Goal: Transaction & Acquisition: Purchase product/service

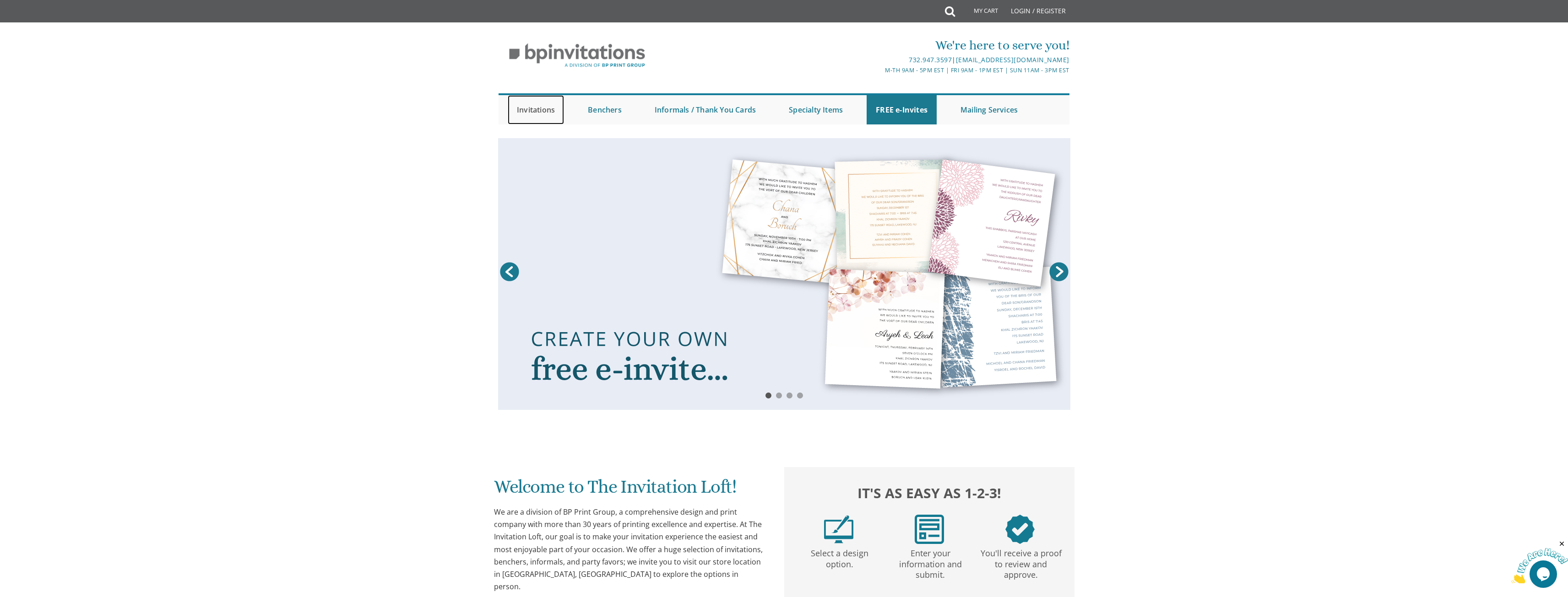
click at [547, 112] on link "Invitations" at bounding box center [535, 110] width 56 height 30
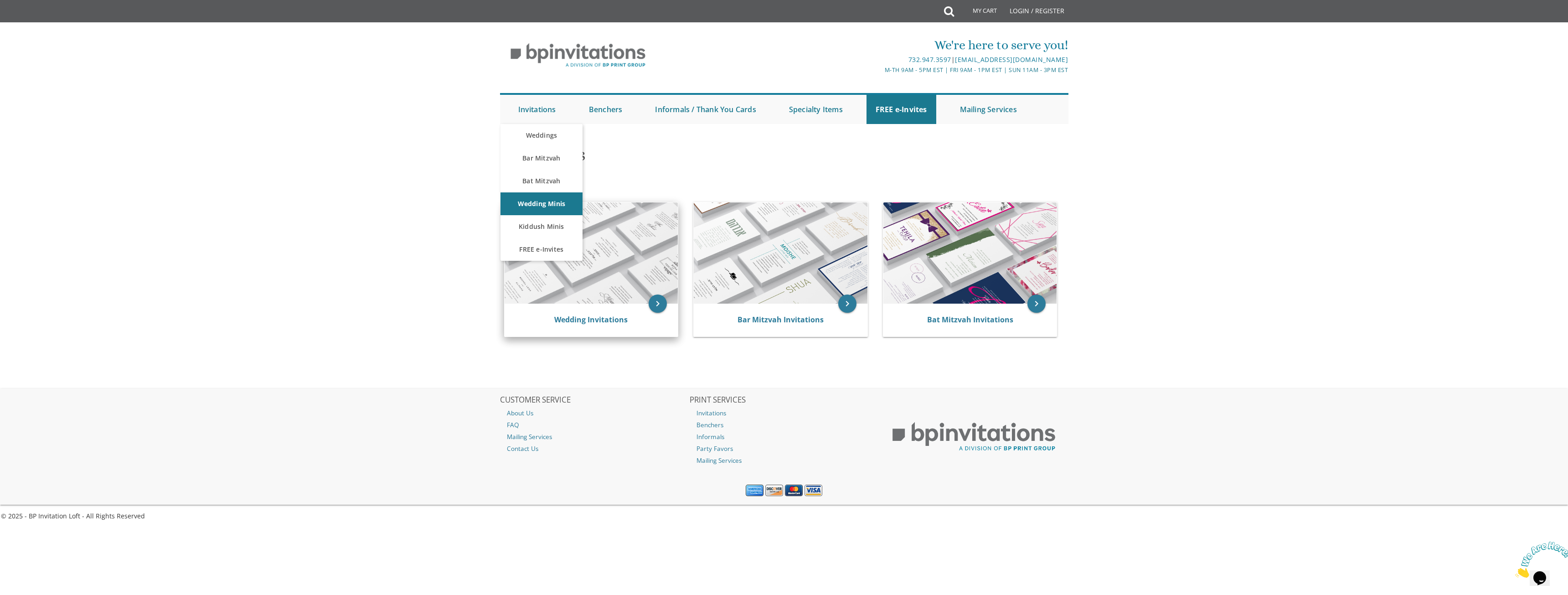
click at [588, 299] on img at bounding box center [591, 253] width 174 height 101
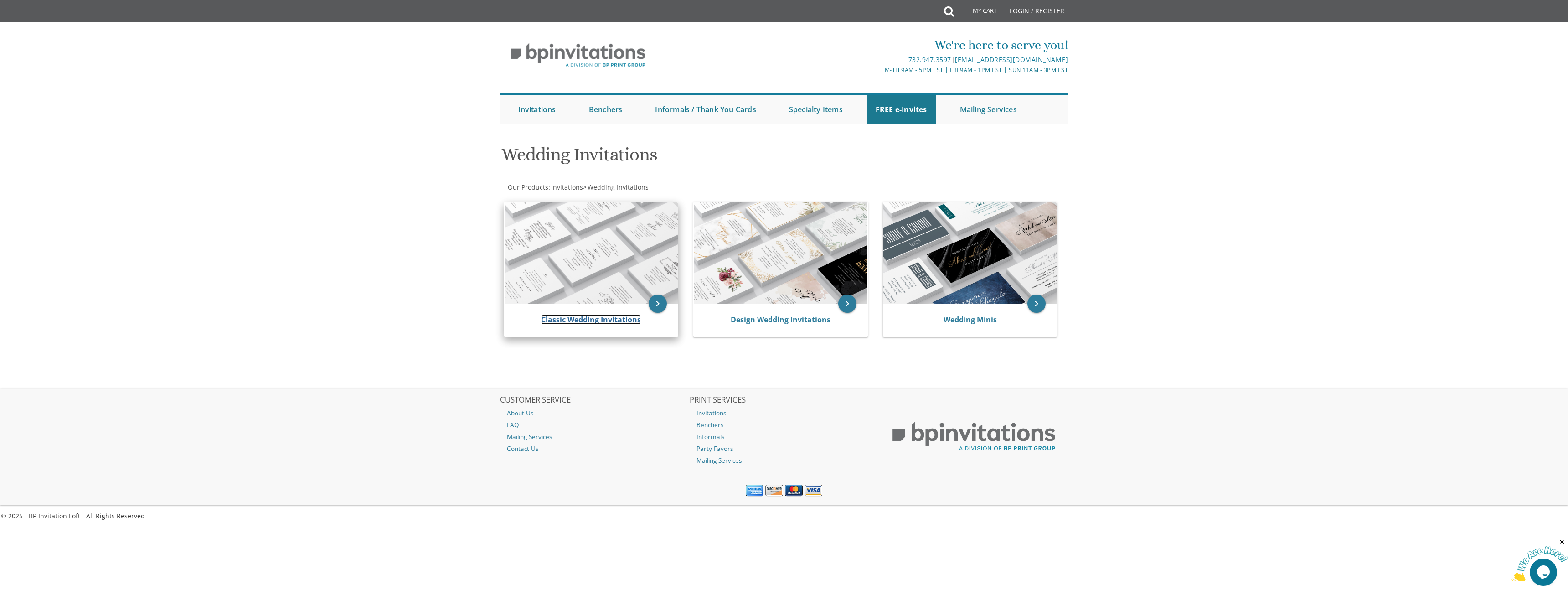
click at [590, 320] on link "Classic Wedding Invitations" at bounding box center [592, 320] width 100 height 10
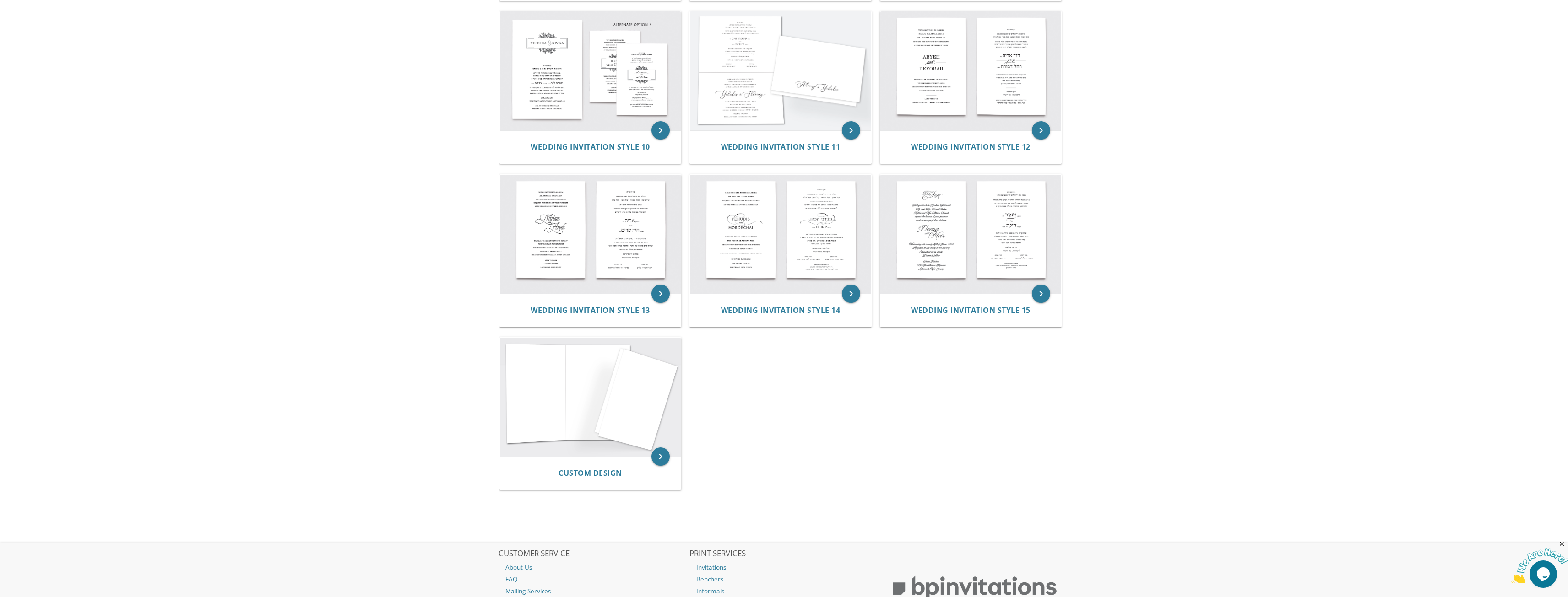
scroll to position [727, 0]
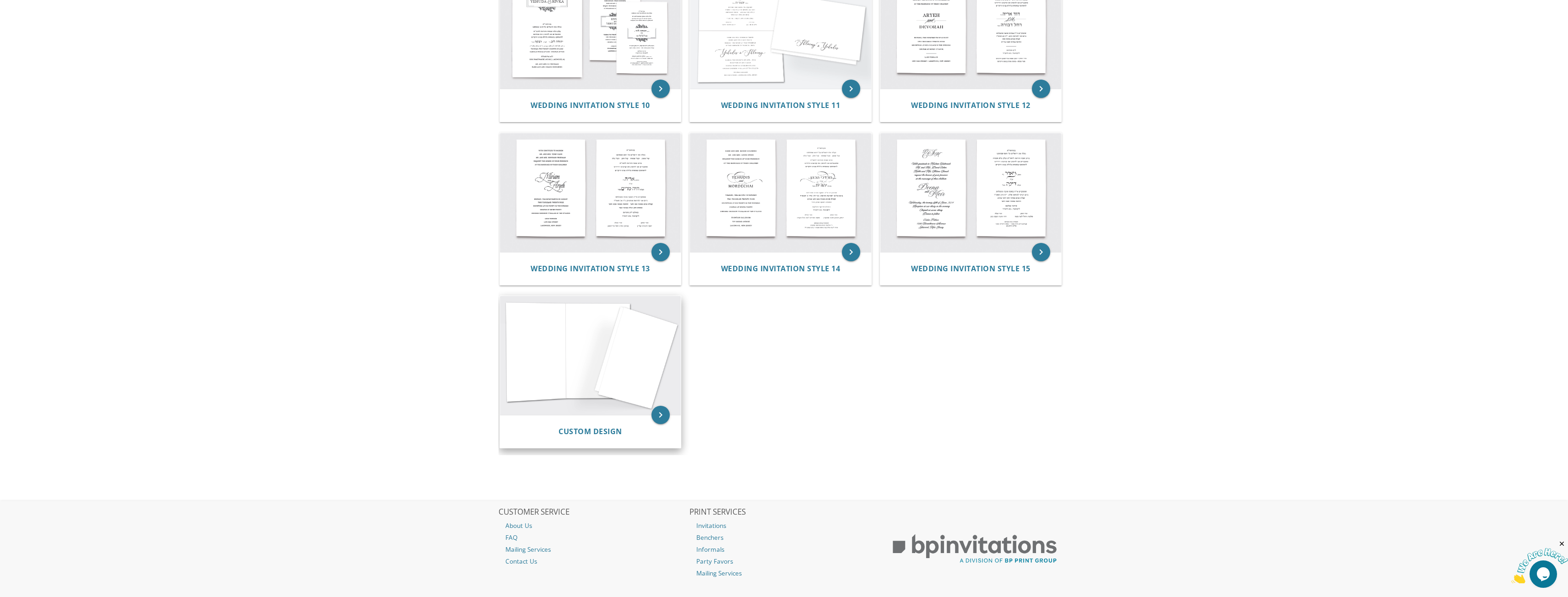
click at [586, 336] on img at bounding box center [590, 355] width 182 height 119
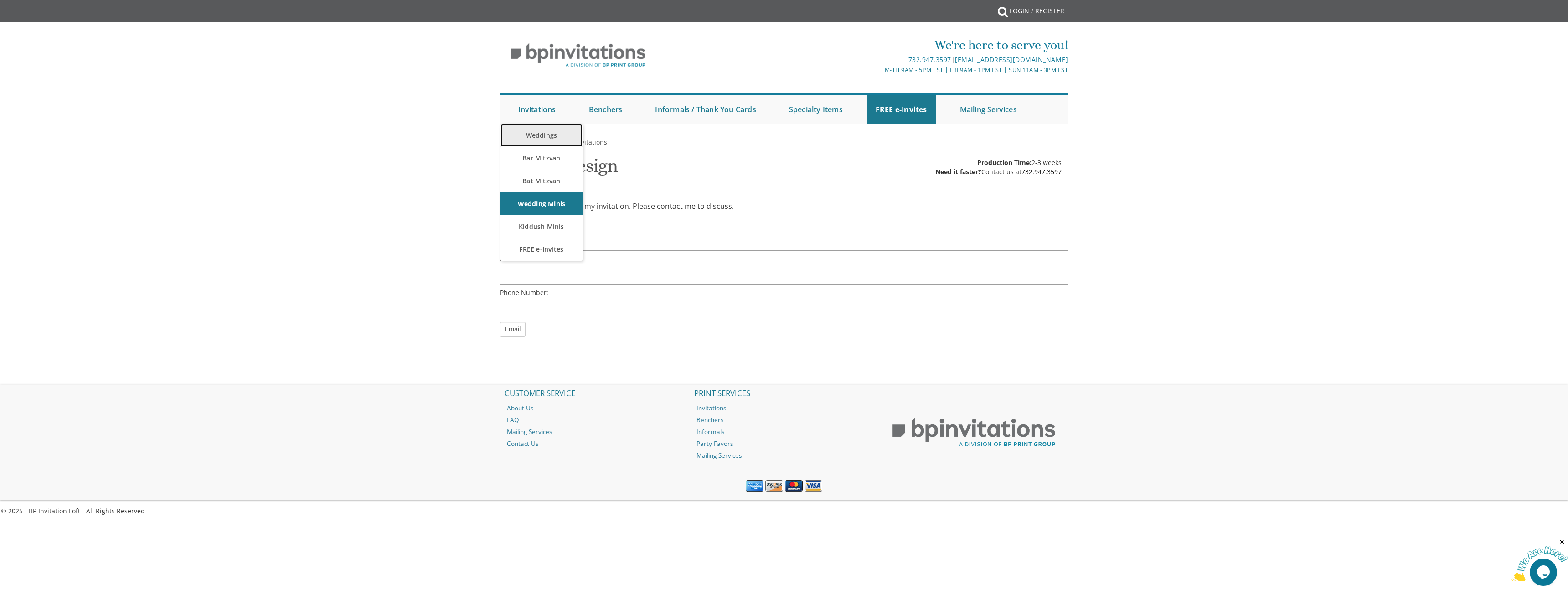
click at [549, 141] on link "Weddings" at bounding box center [541, 135] width 82 height 23
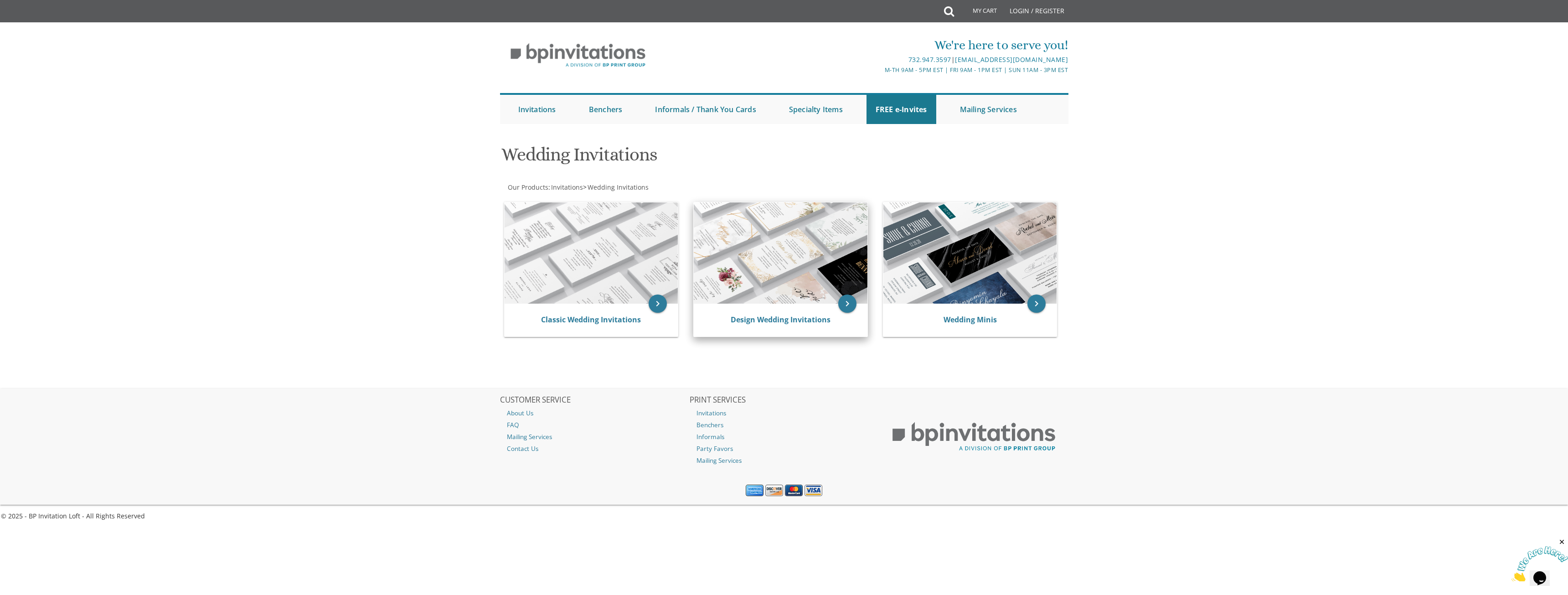
click at [749, 252] on img at bounding box center [781, 253] width 174 height 101
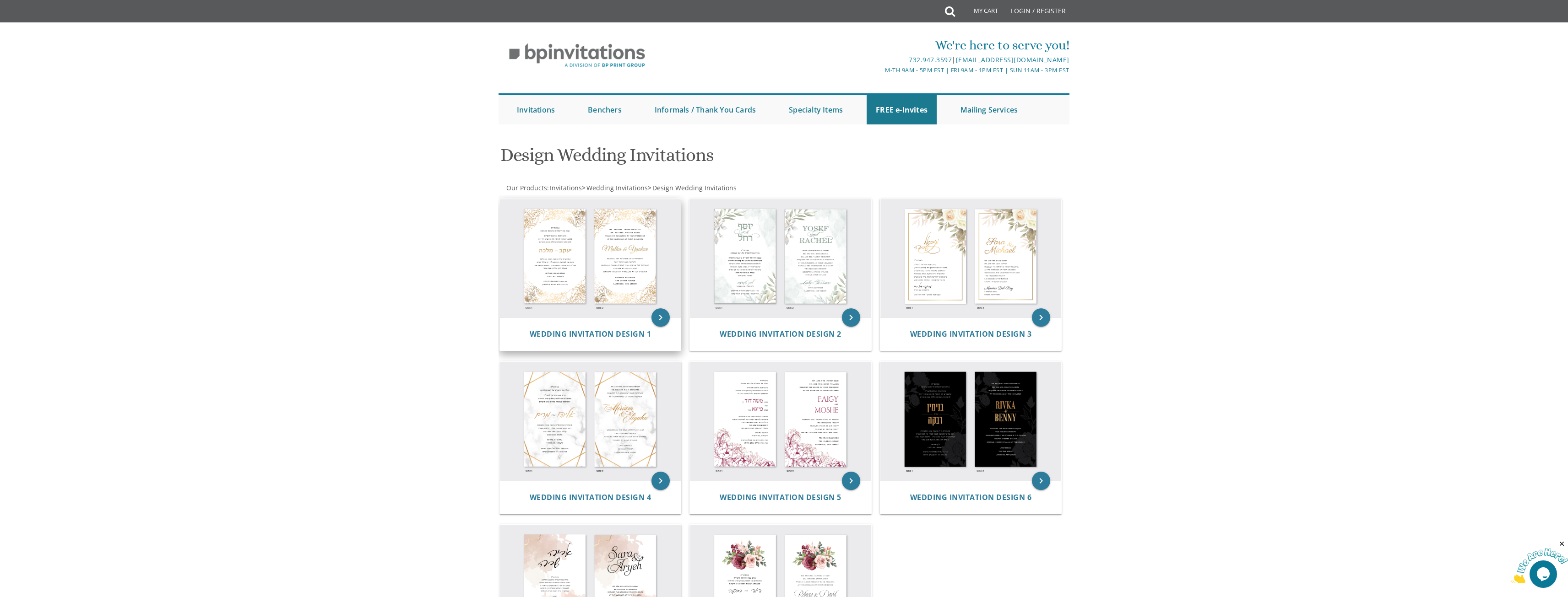
click at [613, 278] on img at bounding box center [590, 259] width 182 height 119
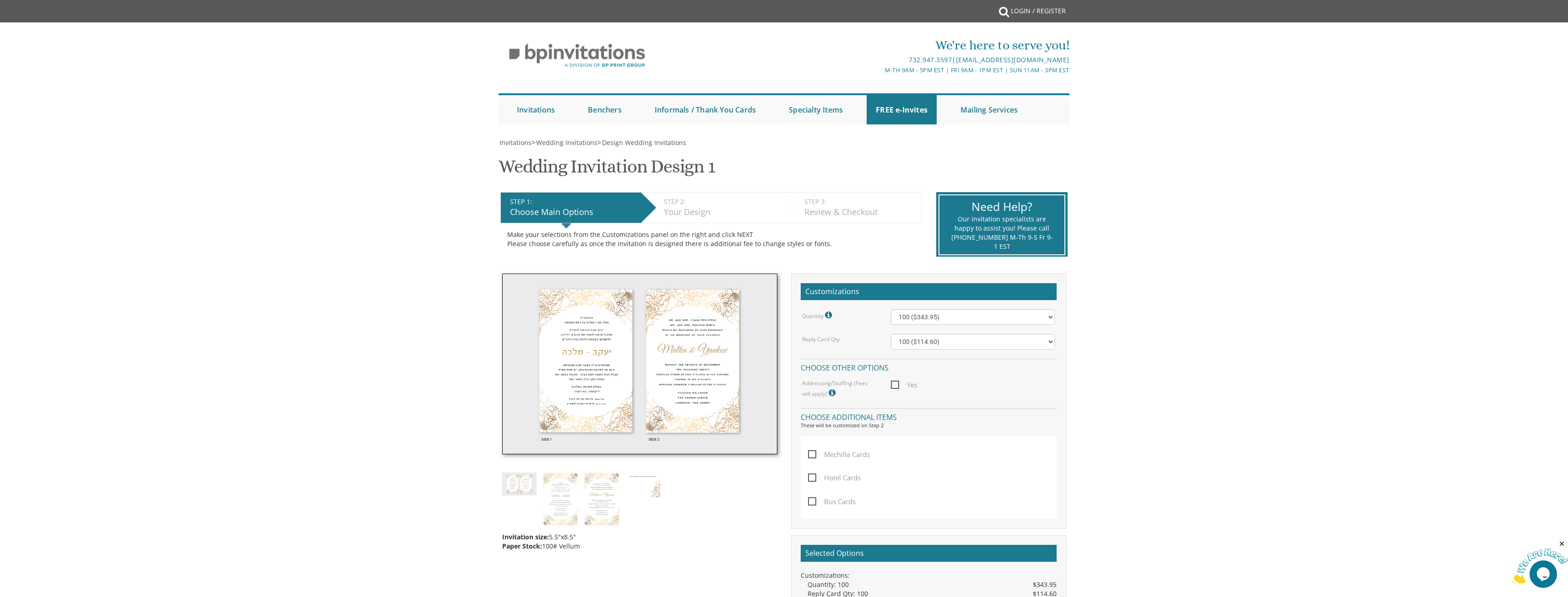
click at [642, 406] on img at bounding box center [639, 364] width 275 height 182
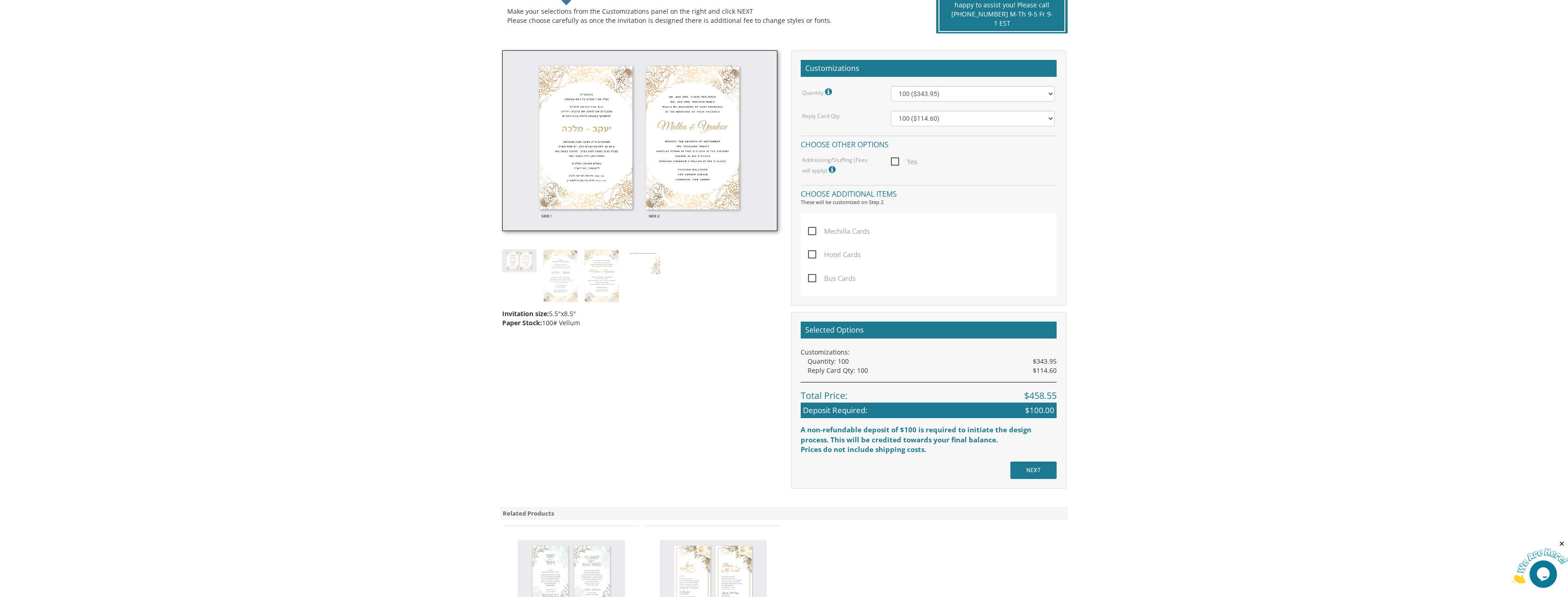
scroll to position [229, 0]
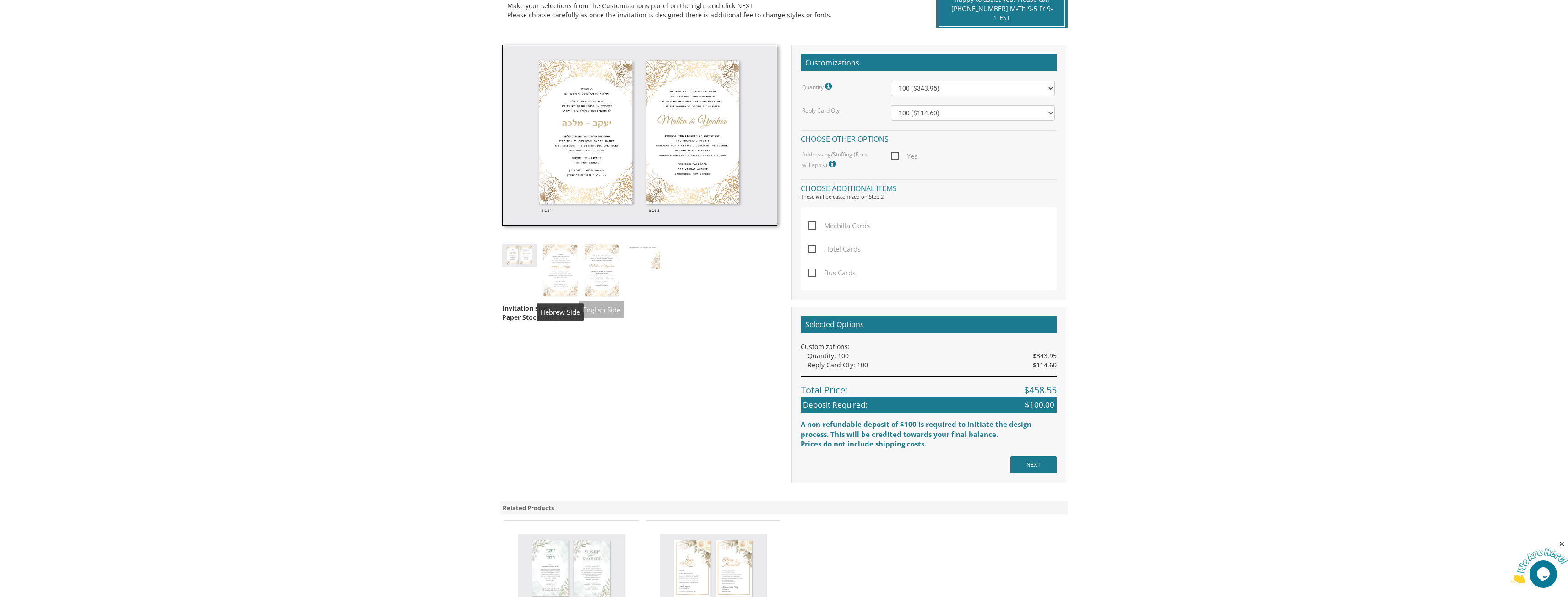
click at [588, 275] on img at bounding box center [601, 270] width 35 height 53
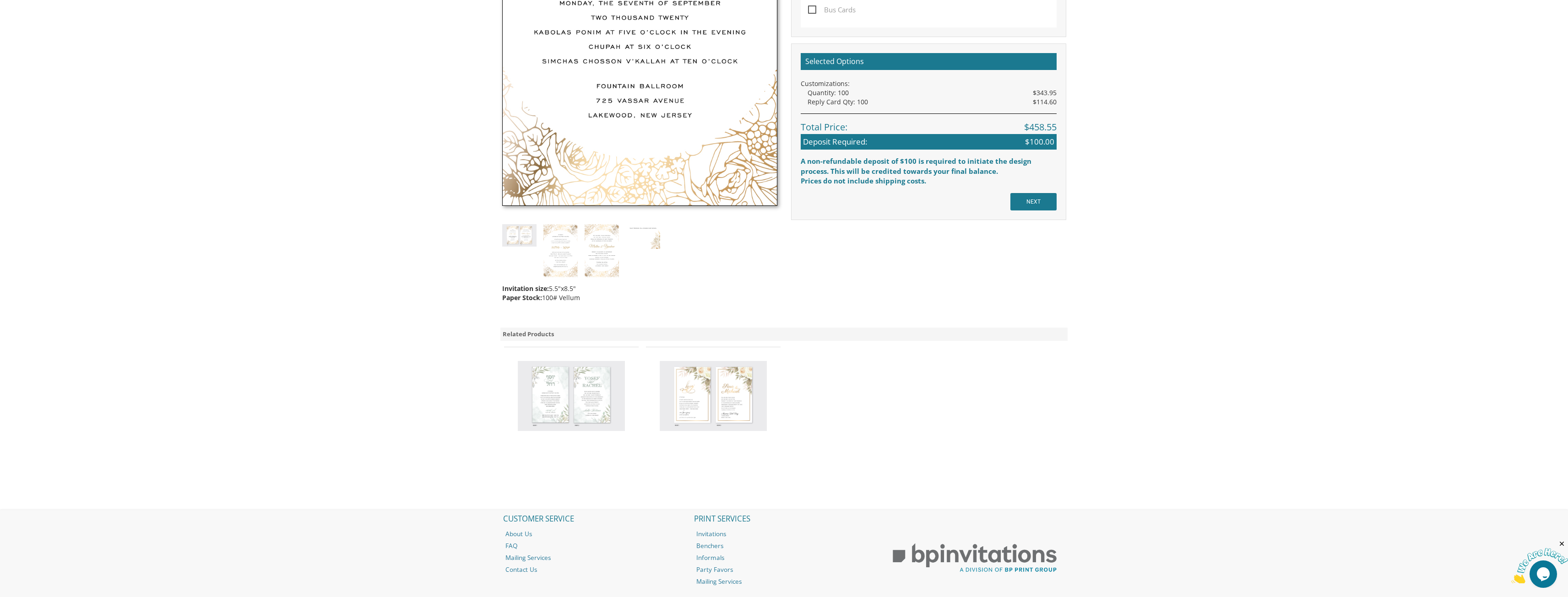
scroll to position [503, 0]
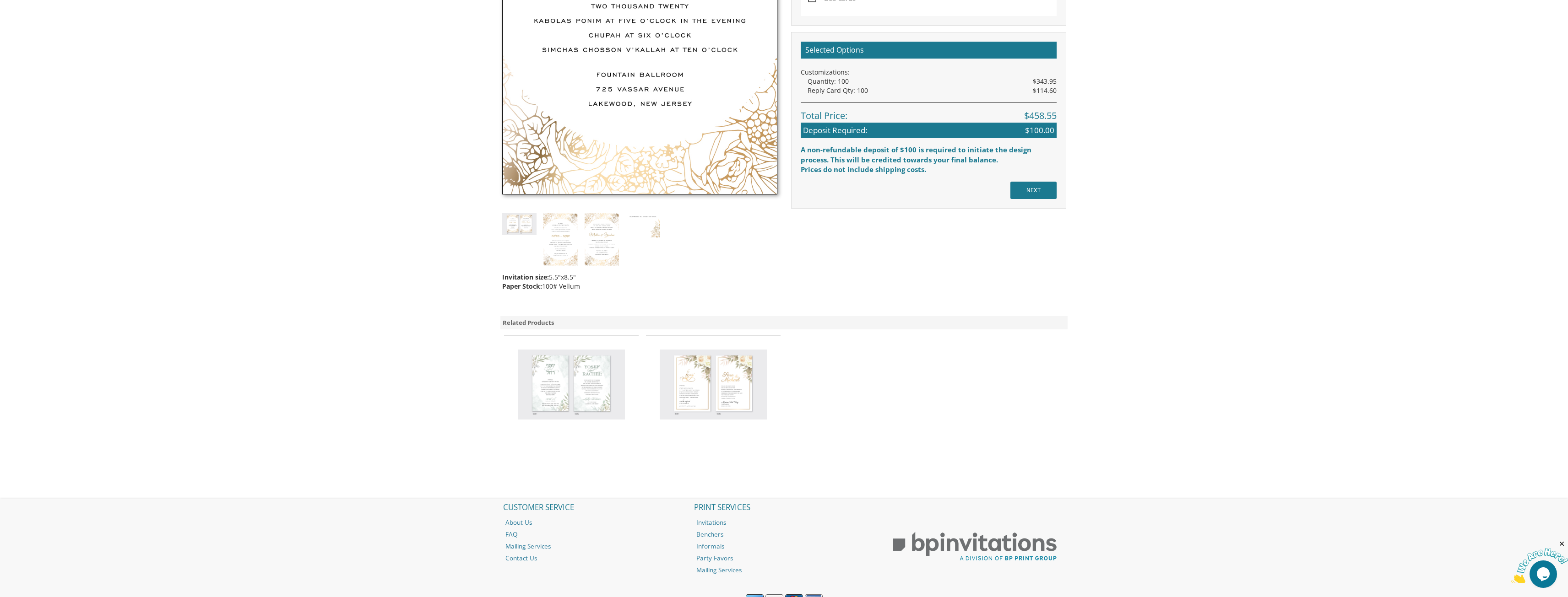
click at [731, 399] on img at bounding box center [712, 384] width 108 height 70
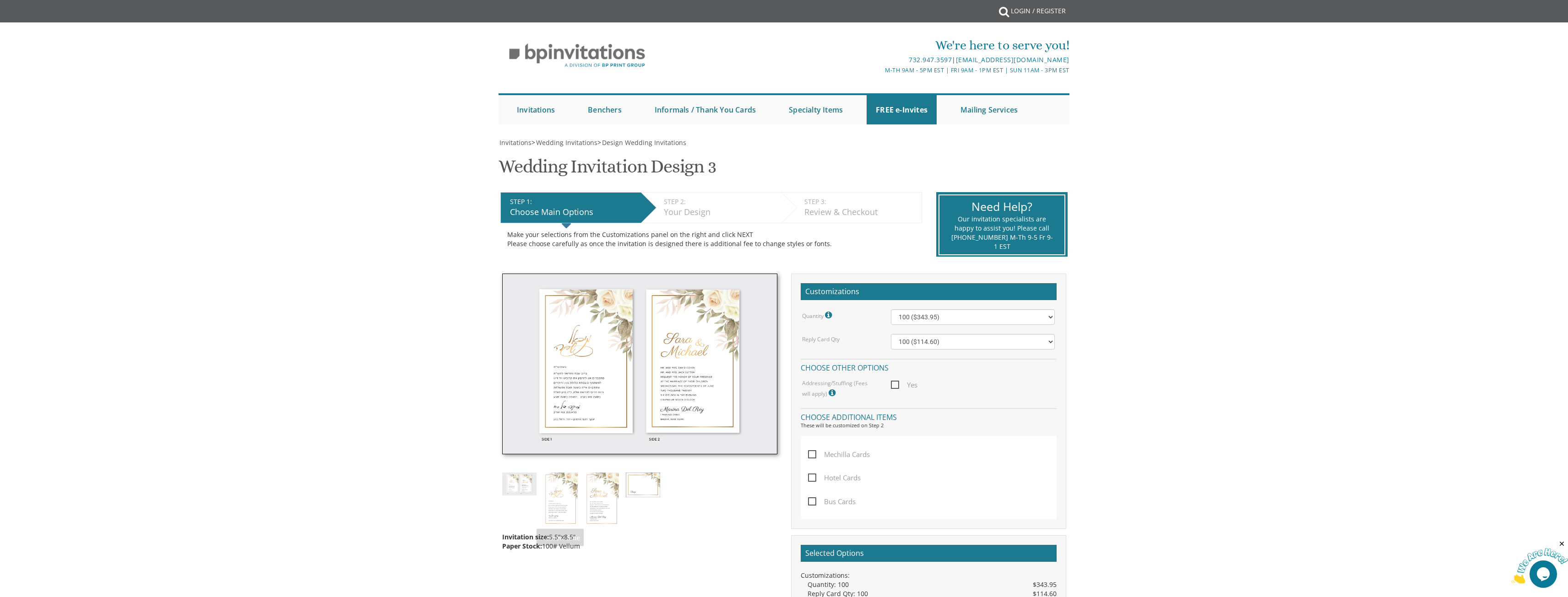
click at [553, 513] on img at bounding box center [560, 499] width 35 height 53
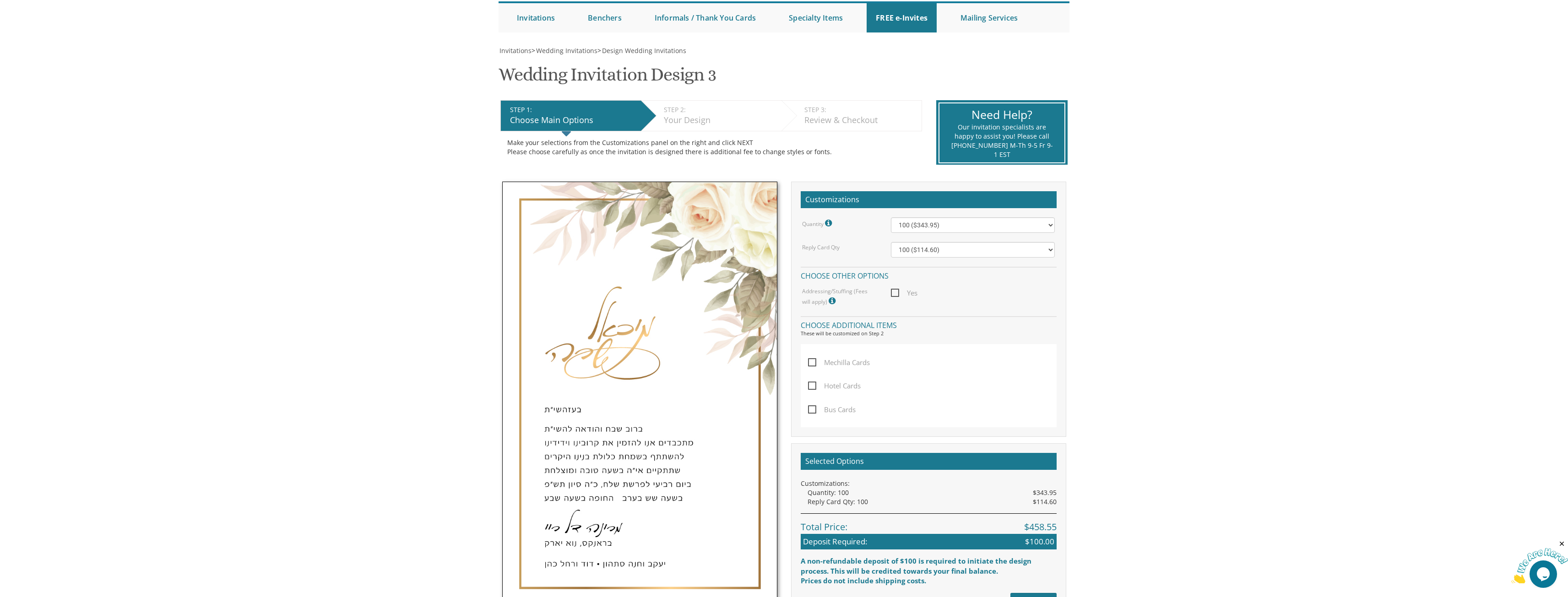
scroll to position [184, 0]
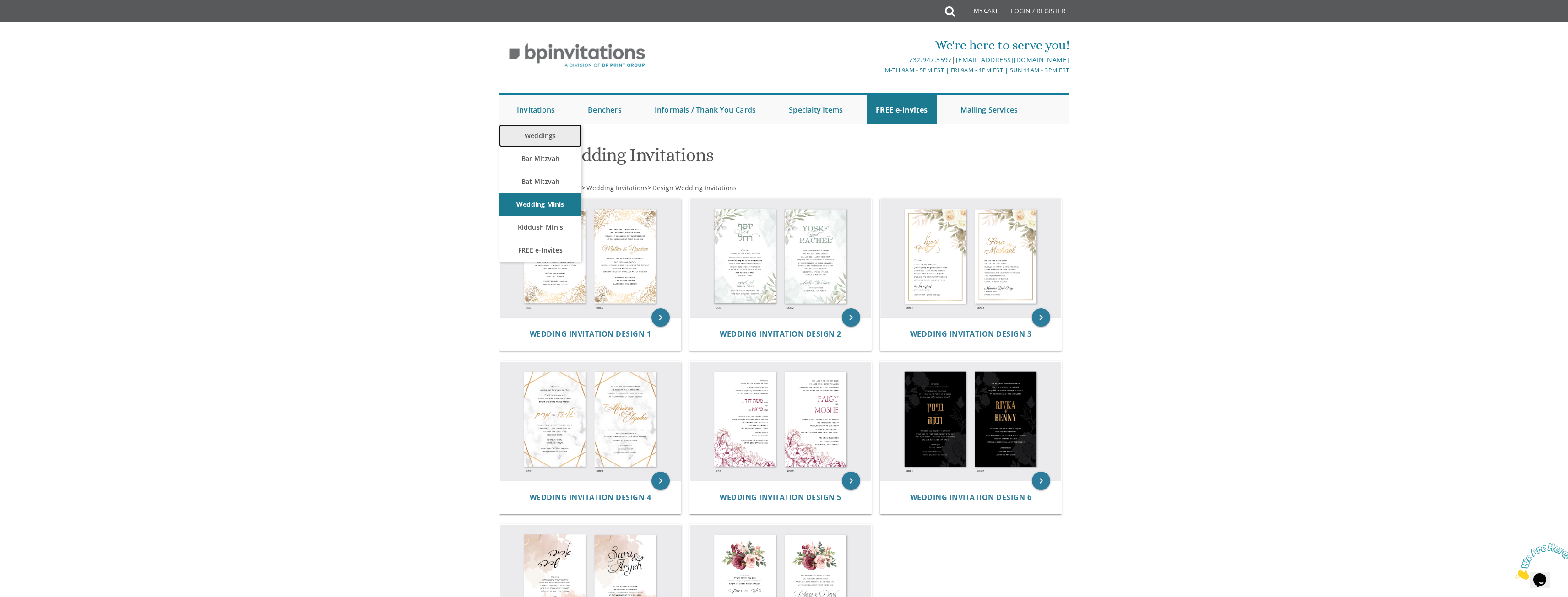
click at [538, 140] on link "Weddings" at bounding box center [540, 135] width 82 height 23
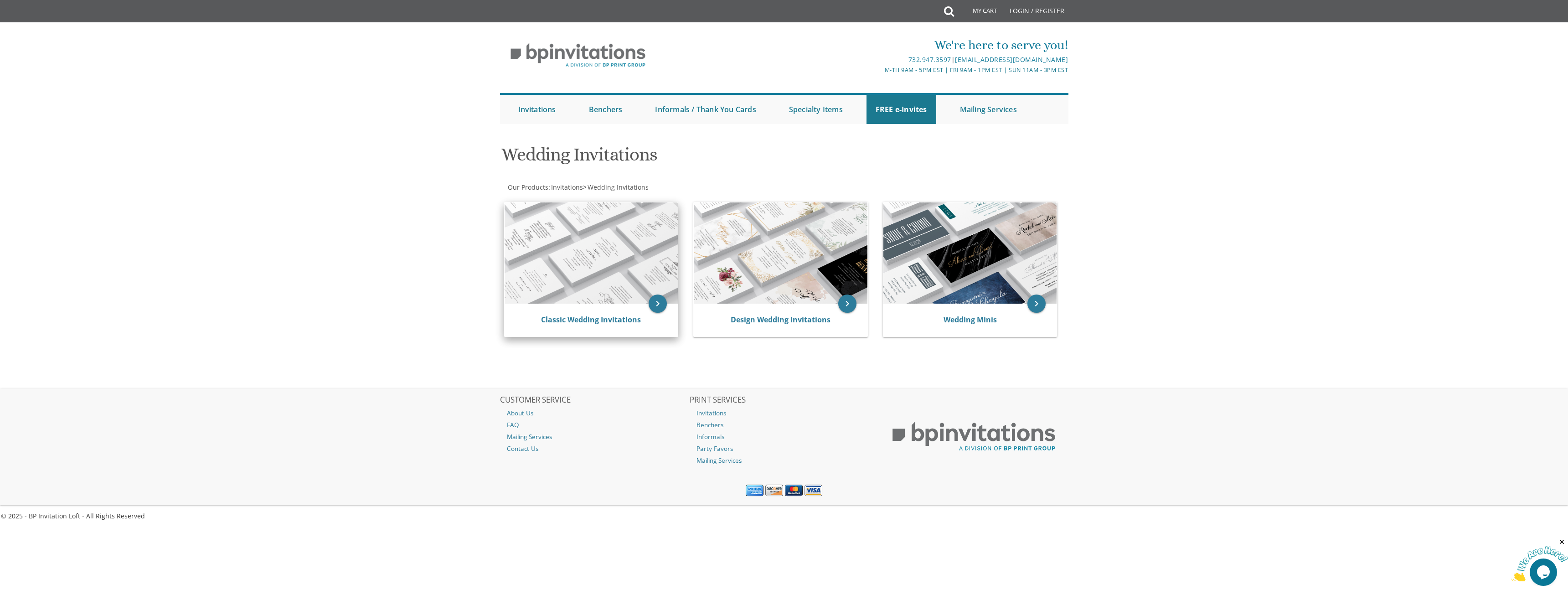
click at [578, 255] on img at bounding box center [591, 253] width 174 height 101
